Goal: Find specific page/section: Find specific page/section

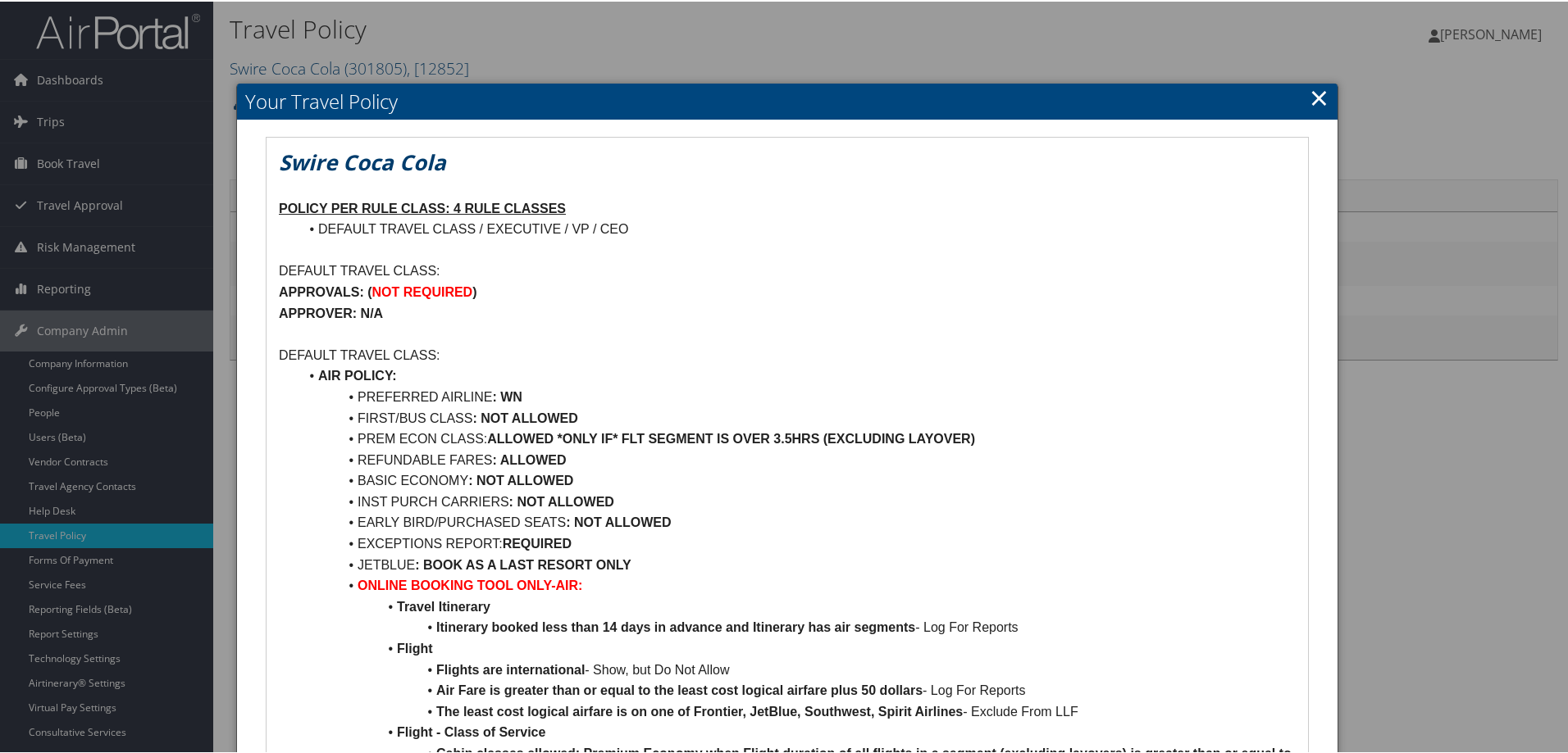
scroll to position [328, 0]
